Goal: Navigation & Orientation: Find specific page/section

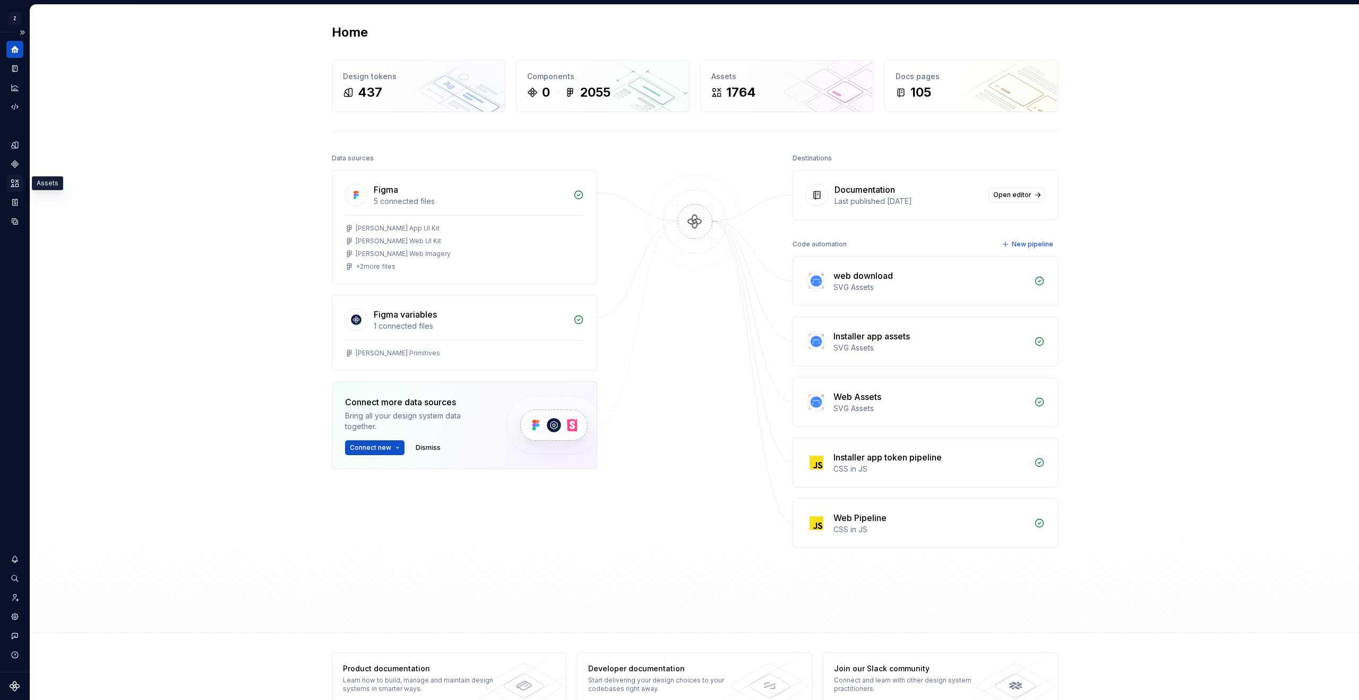
click at [16, 188] on div "Assets" at bounding box center [14, 183] width 17 height 17
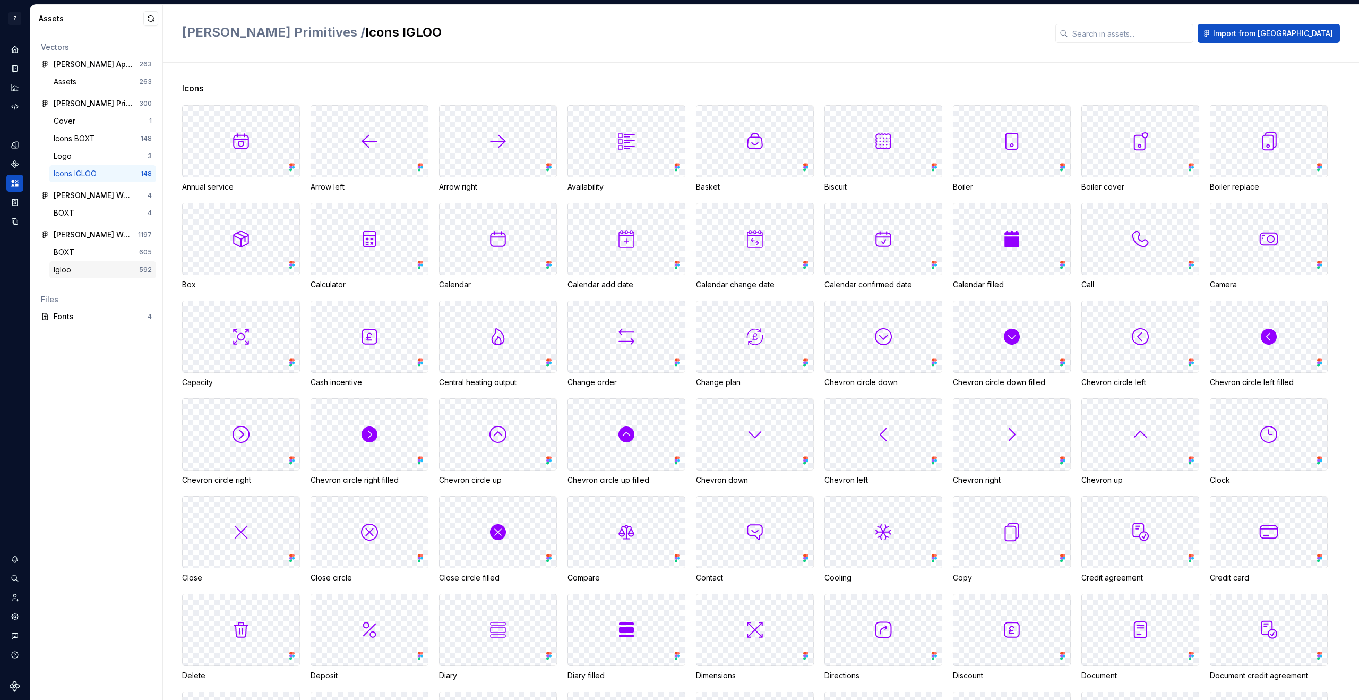
click at [89, 269] on div "Igloo" at bounding box center [96, 269] width 85 height 11
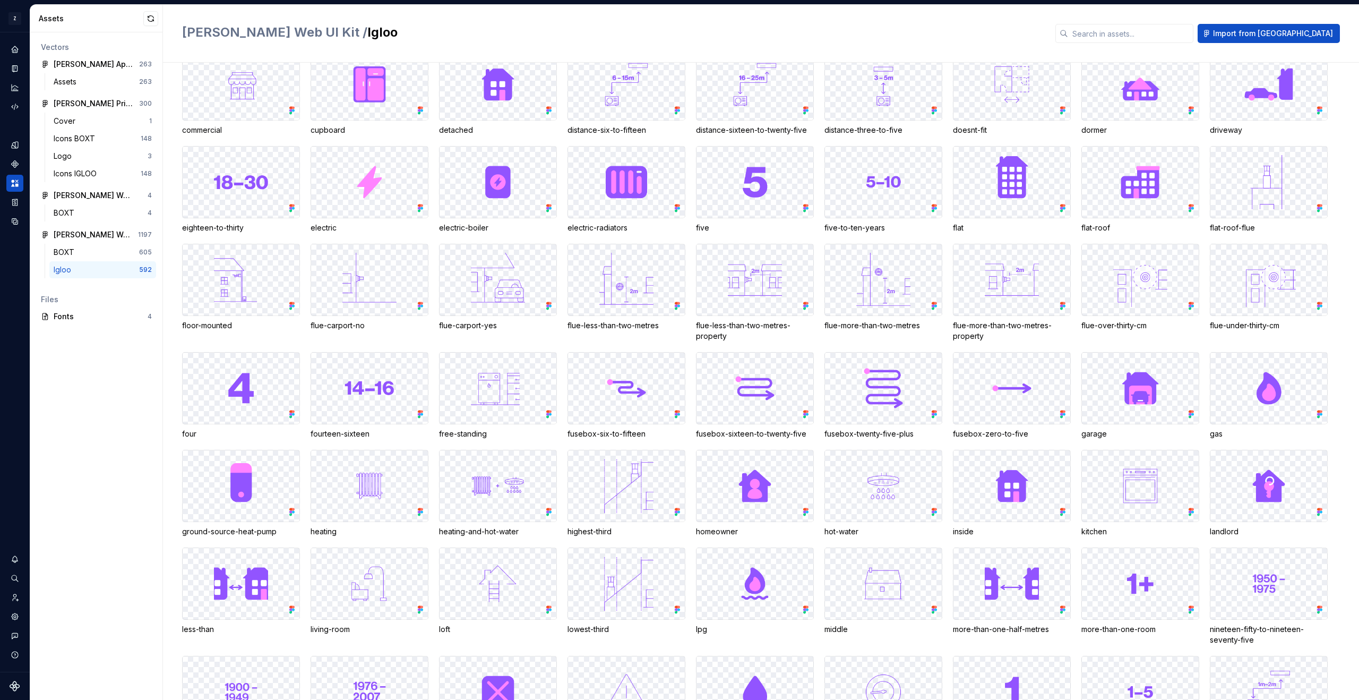
scroll to position [5175, 0]
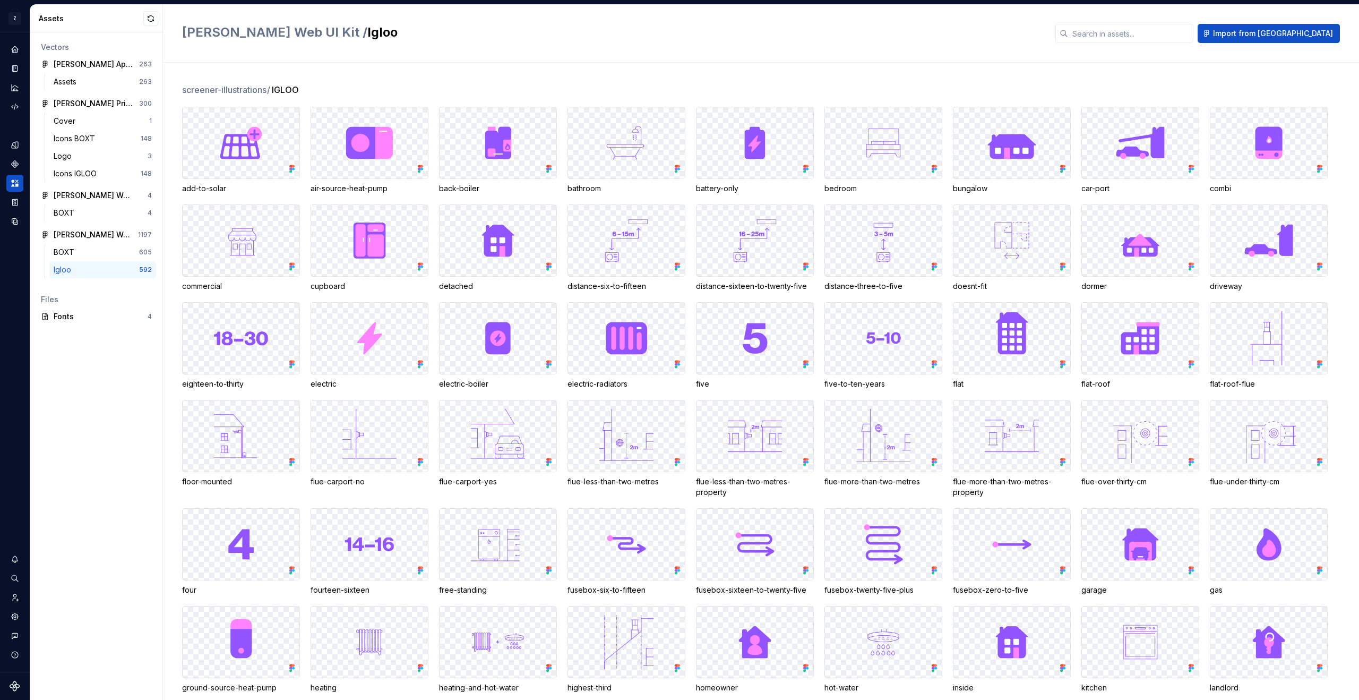
scroll to position [5053, 0]
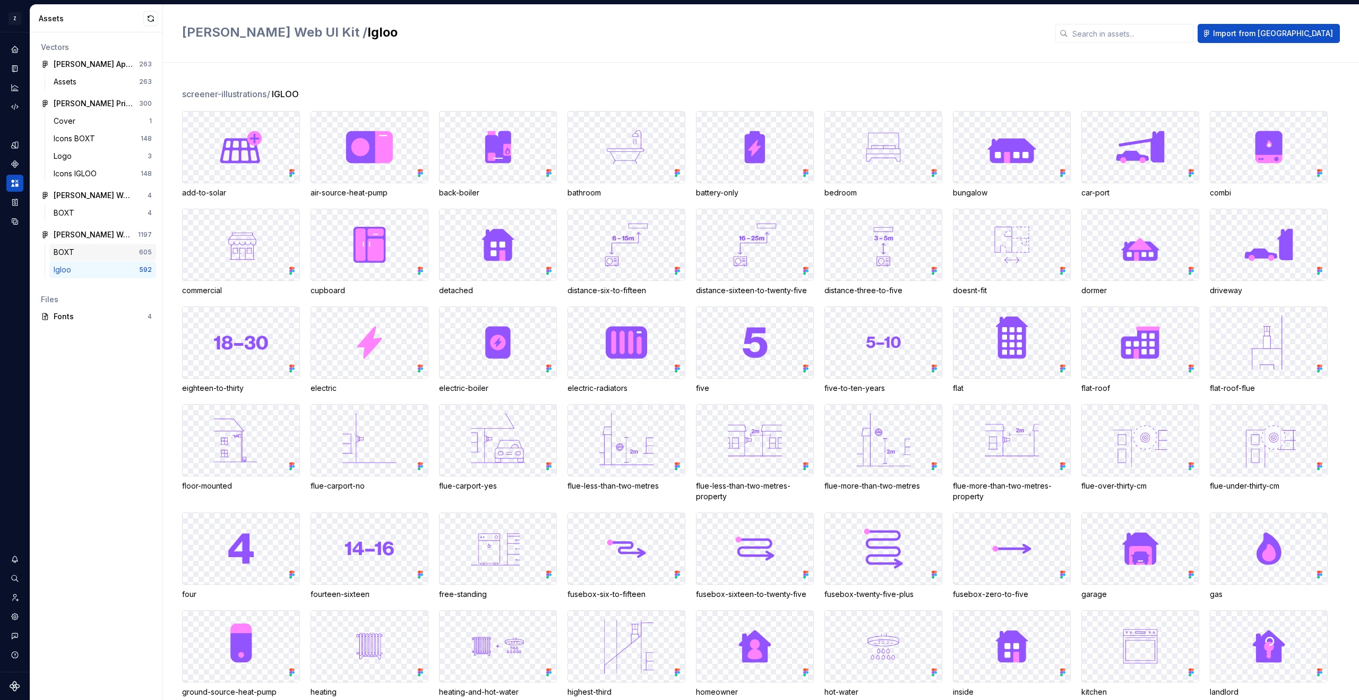
click at [77, 249] on div "BOXT" at bounding box center [96, 252] width 85 height 11
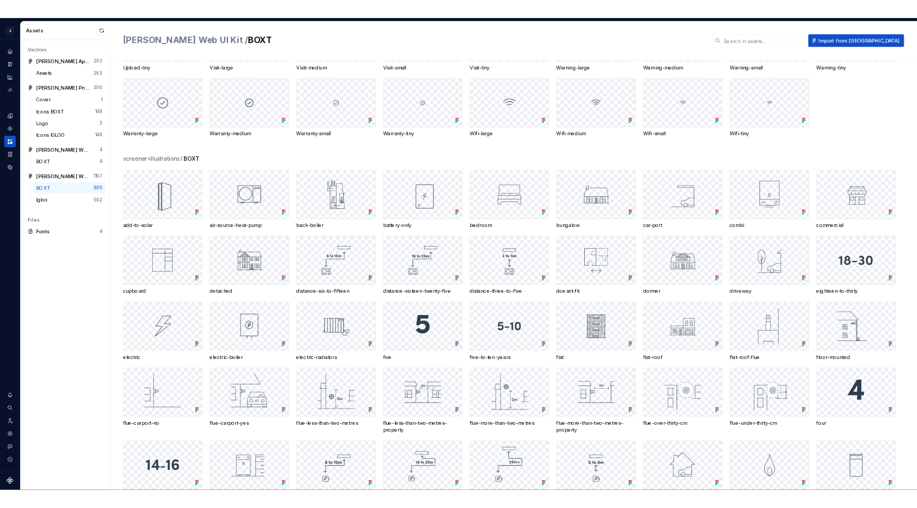
scroll to position [5132, 0]
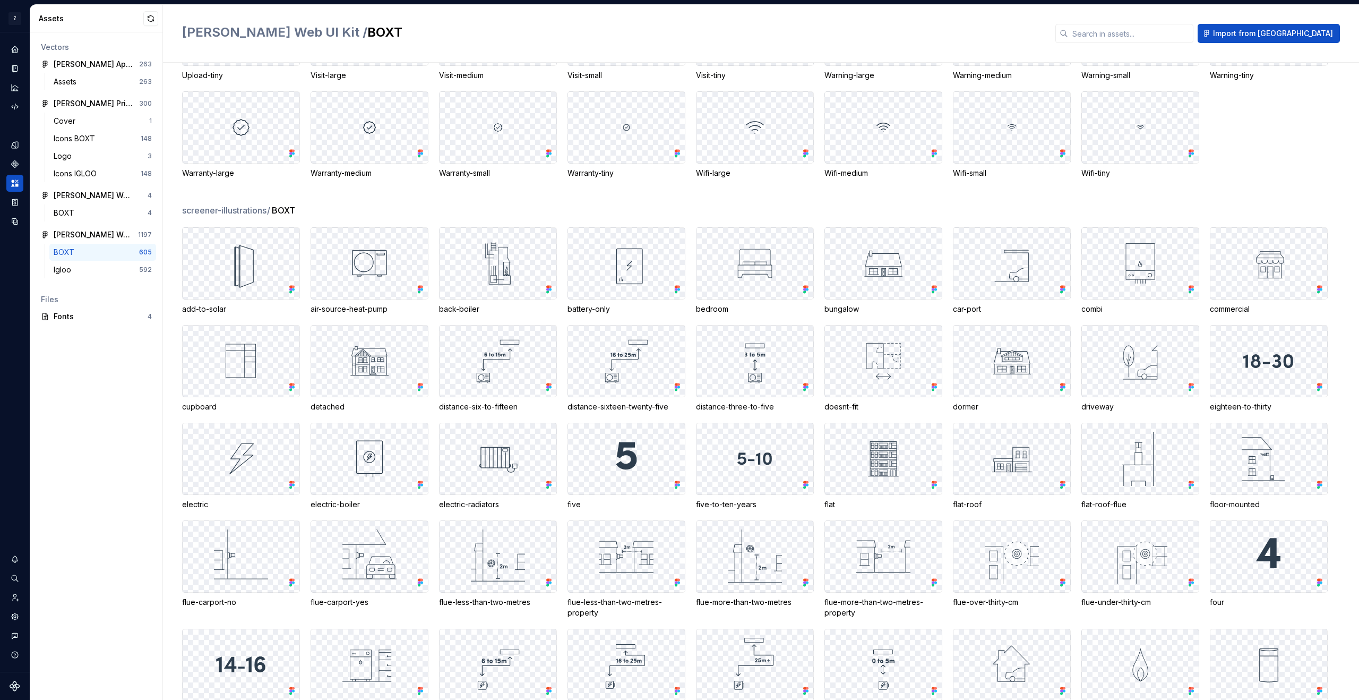
click at [433, 207] on div "screener-illustrations / BOXT" at bounding box center [770, 210] width 1177 height 13
